Goal: Find specific page/section: Find specific page/section

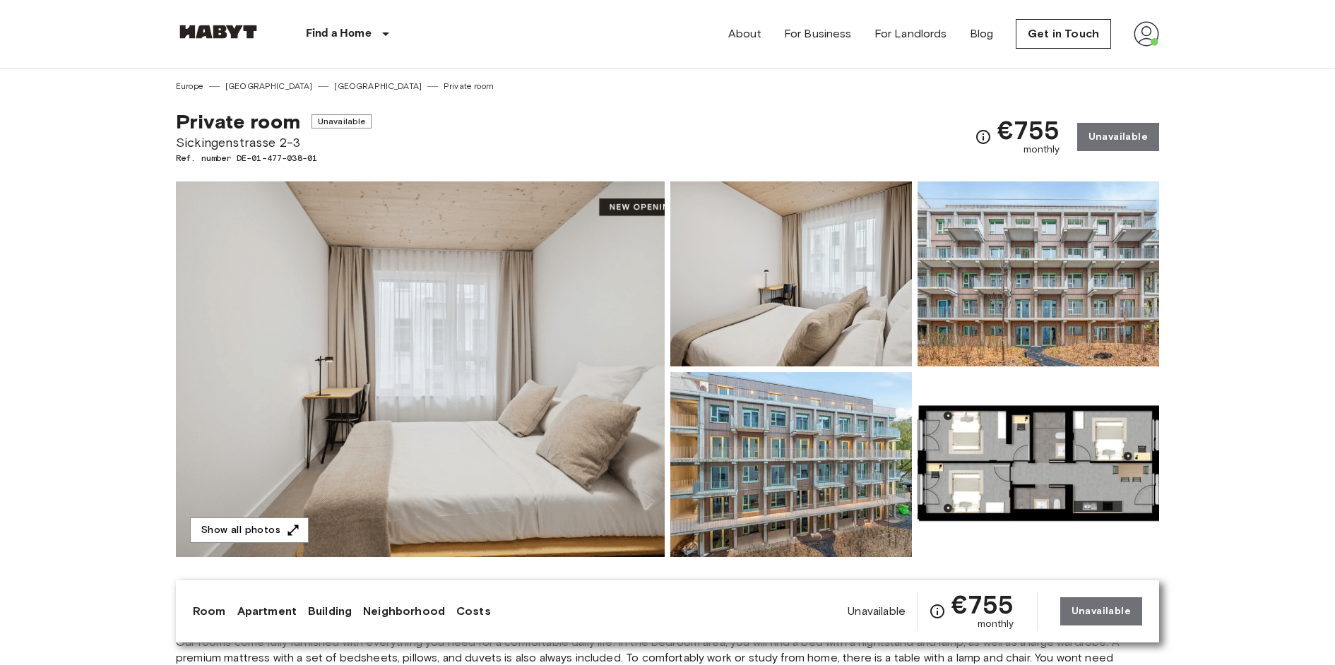
click at [1150, 35] on img at bounding box center [1145, 33] width 25 height 25
click at [1152, 56] on li "Profile" at bounding box center [1203, 59] width 141 height 25
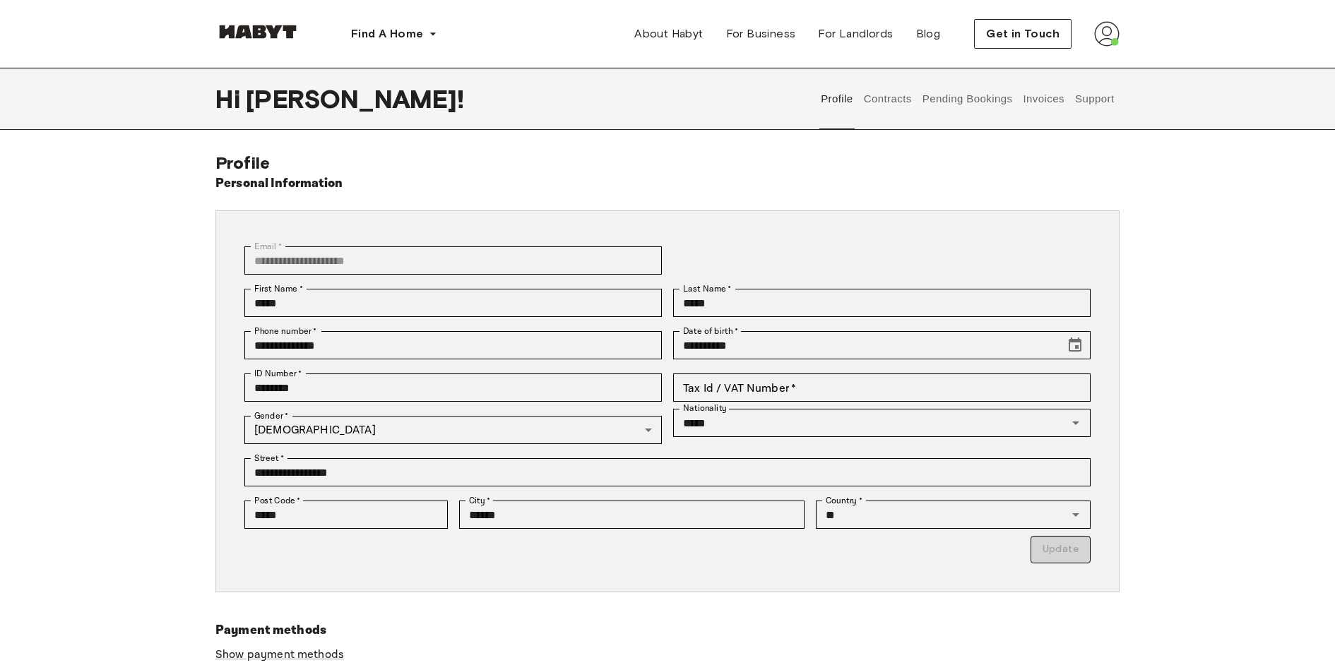
click at [1086, 101] on button "Support" at bounding box center [1094, 99] width 43 height 62
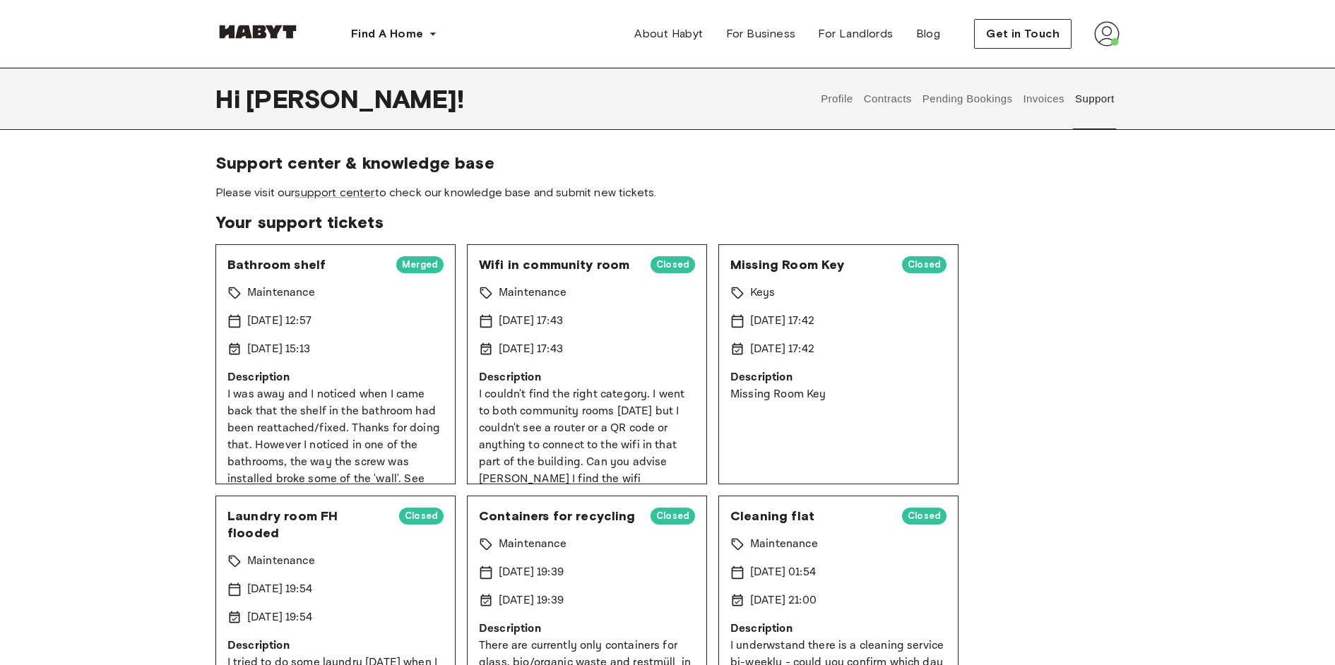
click at [903, 93] on button "Contracts" at bounding box center [888, 99] width 52 height 62
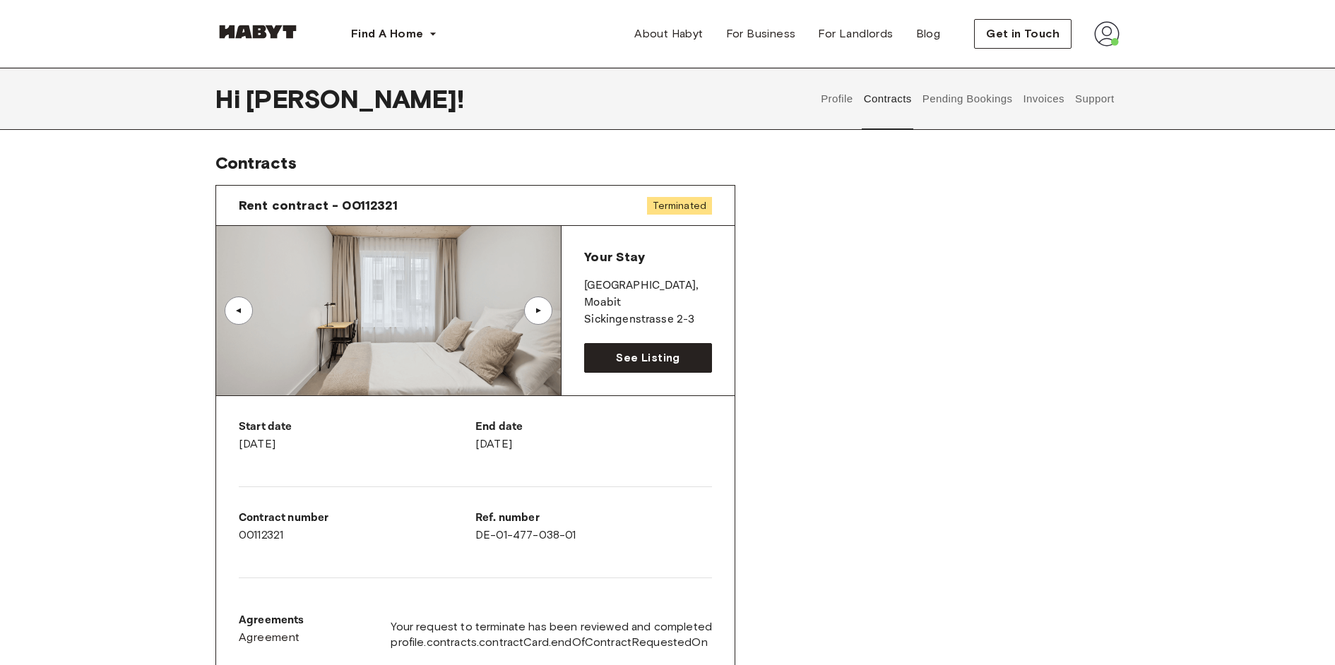
click at [1085, 95] on button "Support" at bounding box center [1094, 99] width 43 height 62
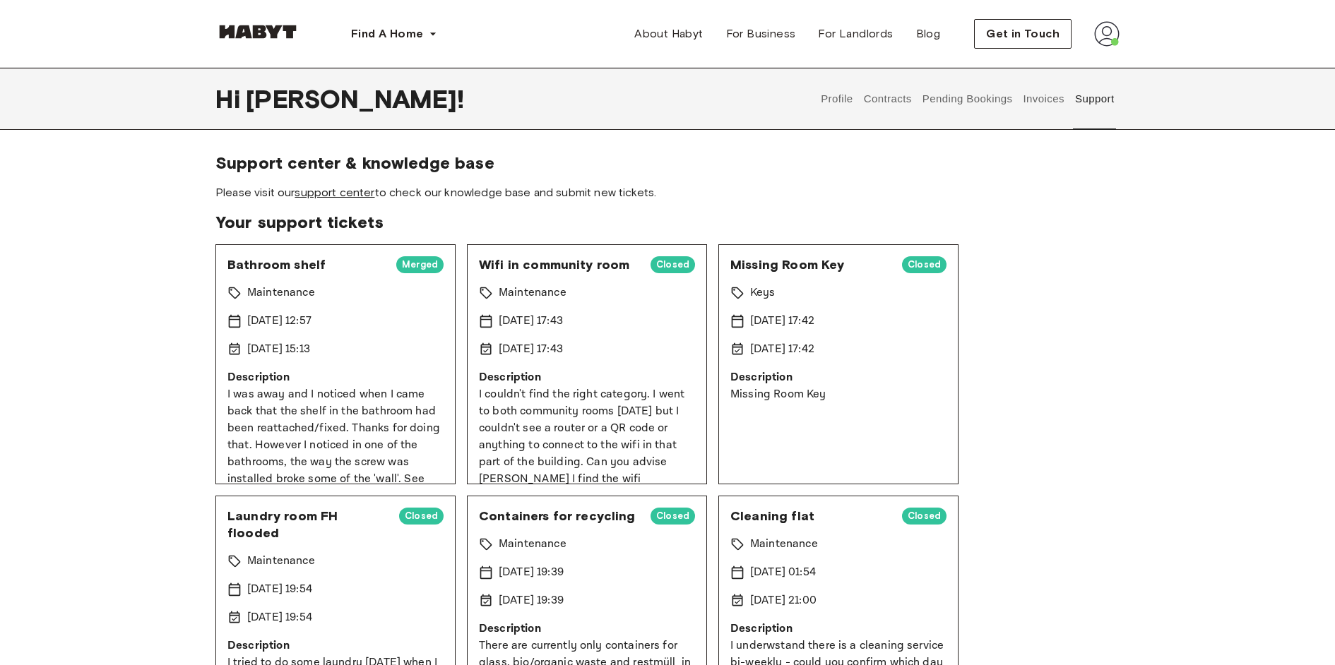
click at [343, 192] on link "support center" at bounding box center [334, 192] width 80 height 13
